Goal: Task Accomplishment & Management: Complete application form

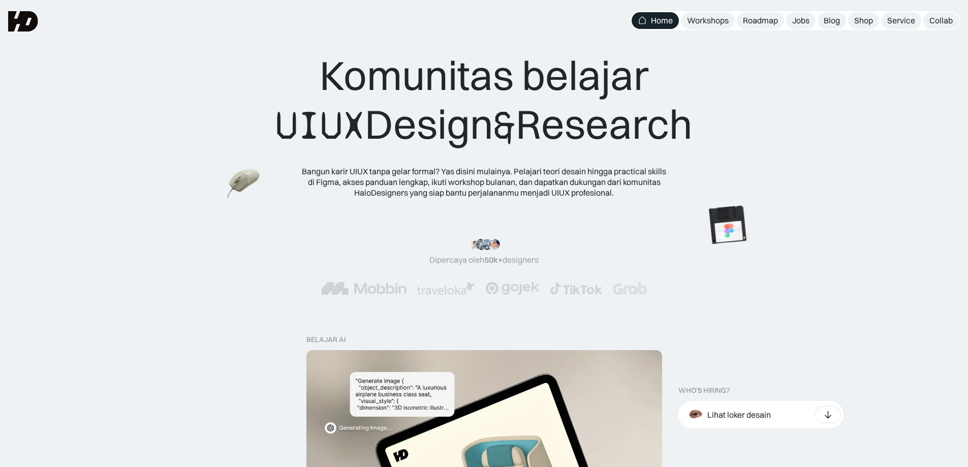
click at [670, 15] on div "Home" at bounding box center [662, 20] width 22 height 11
click at [804, 25] on div "Jobs" at bounding box center [801, 20] width 17 height 11
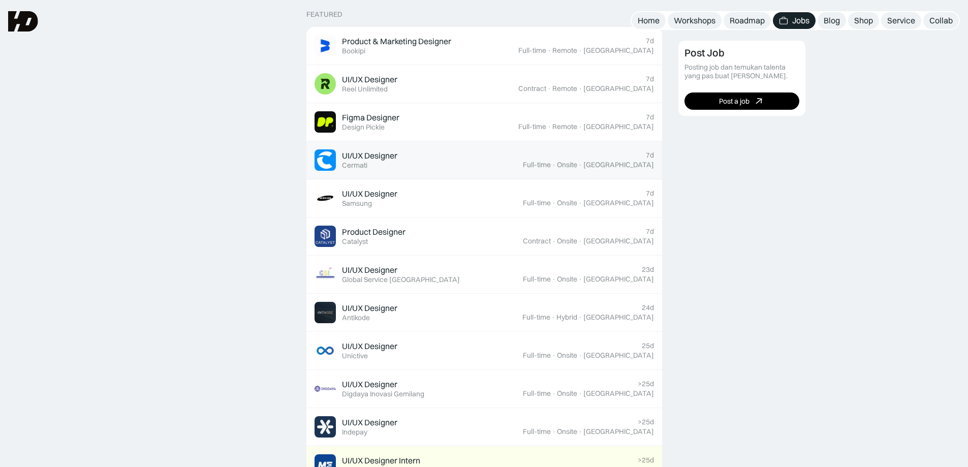
scroll to position [407, 0]
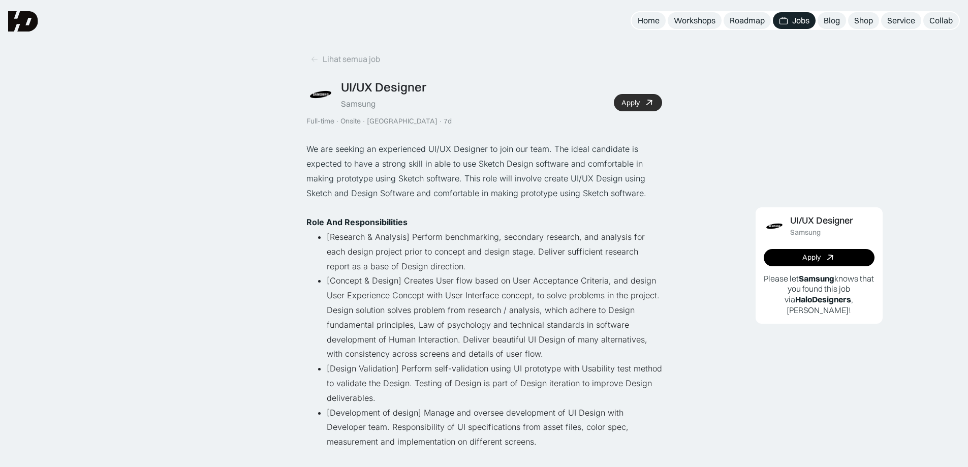
click at [643, 106] on link "Apply" at bounding box center [638, 102] width 48 height 17
